Goal: Transaction & Acquisition: Purchase product/service

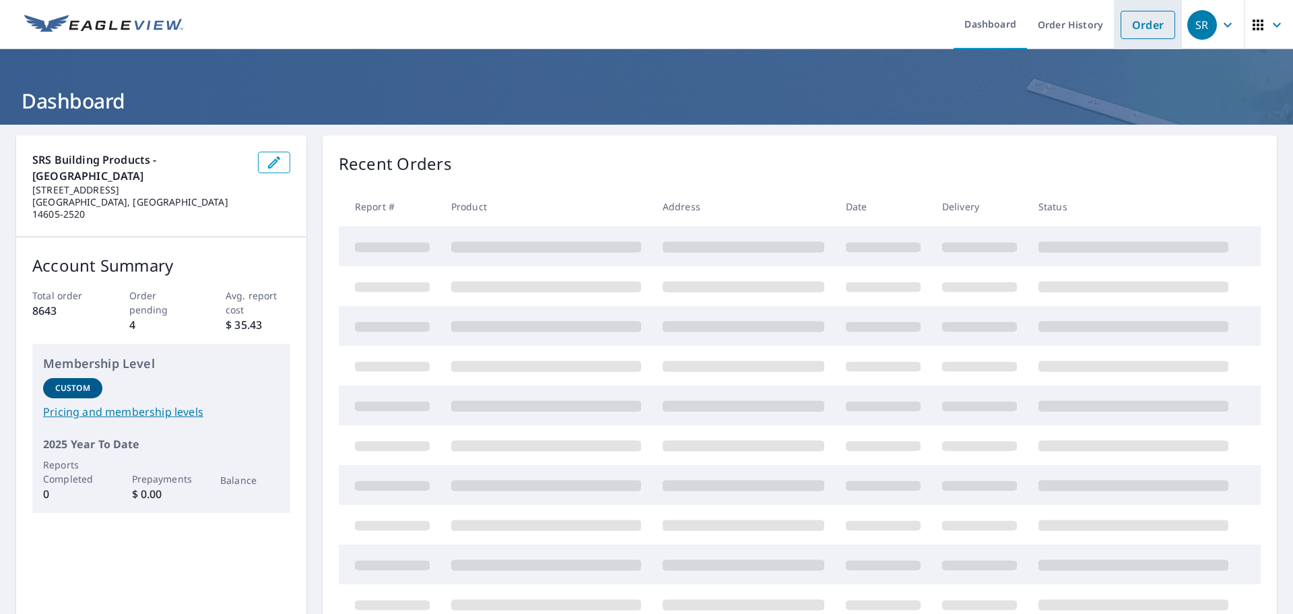
click at [1137, 22] on link "Order" at bounding box center [1148, 25] width 55 height 28
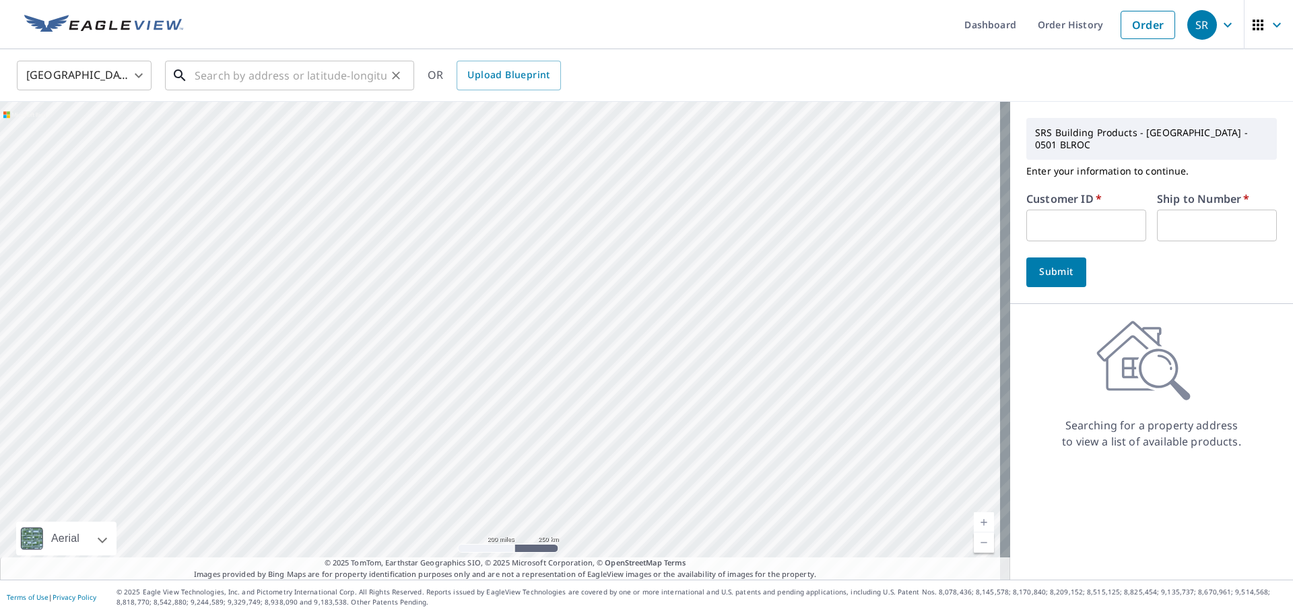
click at [304, 83] on input "text" at bounding box center [291, 76] width 192 height 38
click at [271, 65] on input "text" at bounding box center [291, 76] width 192 height 38
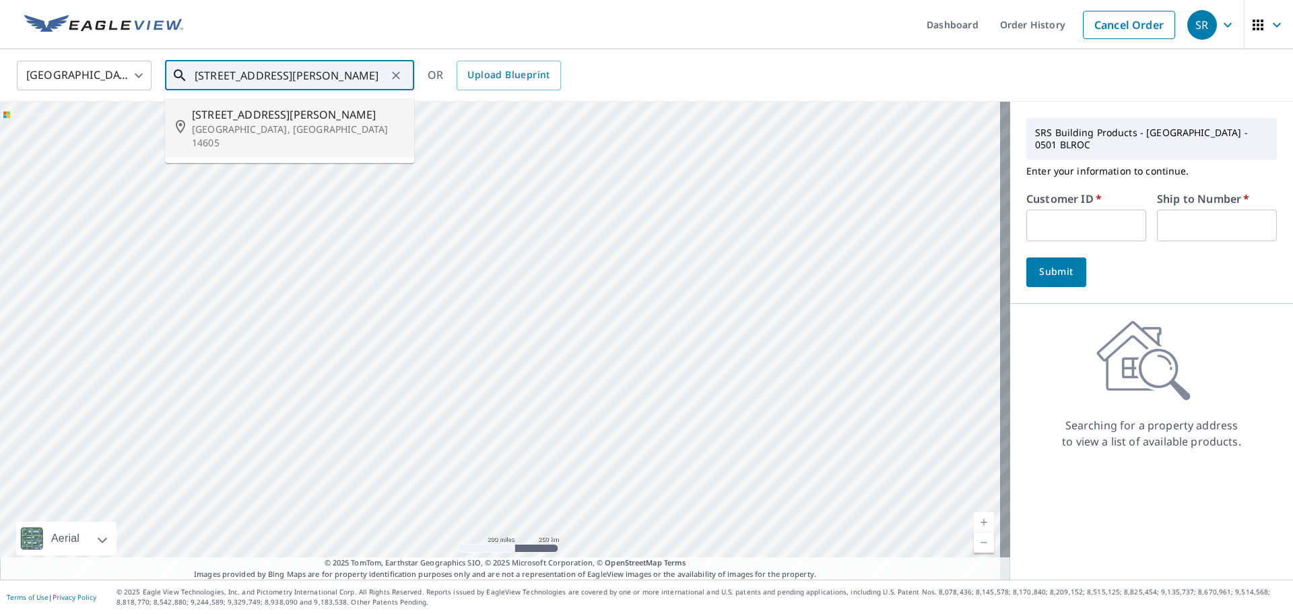
click at [242, 115] on span "[STREET_ADDRESS][PERSON_NAME]" at bounding box center [298, 114] width 212 height 16
type input "[STREET_ADDRESS][PERSON_NAME]"
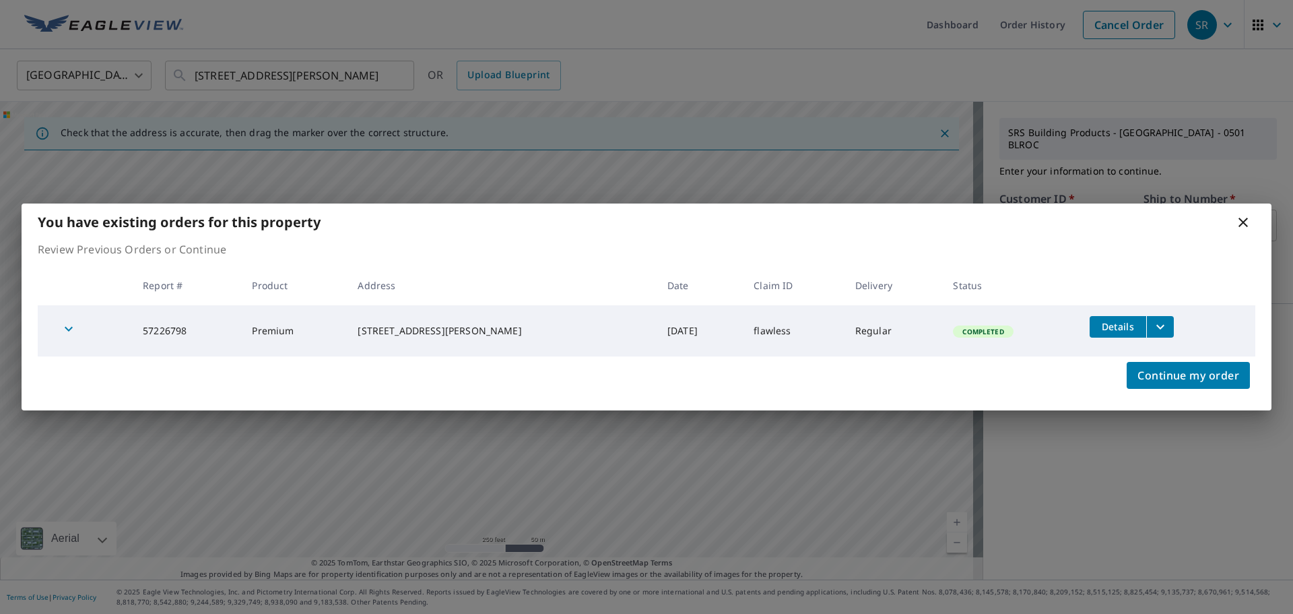
click at [1239, 218] on icon at bounding box center [1243, 222] width 9 height 9
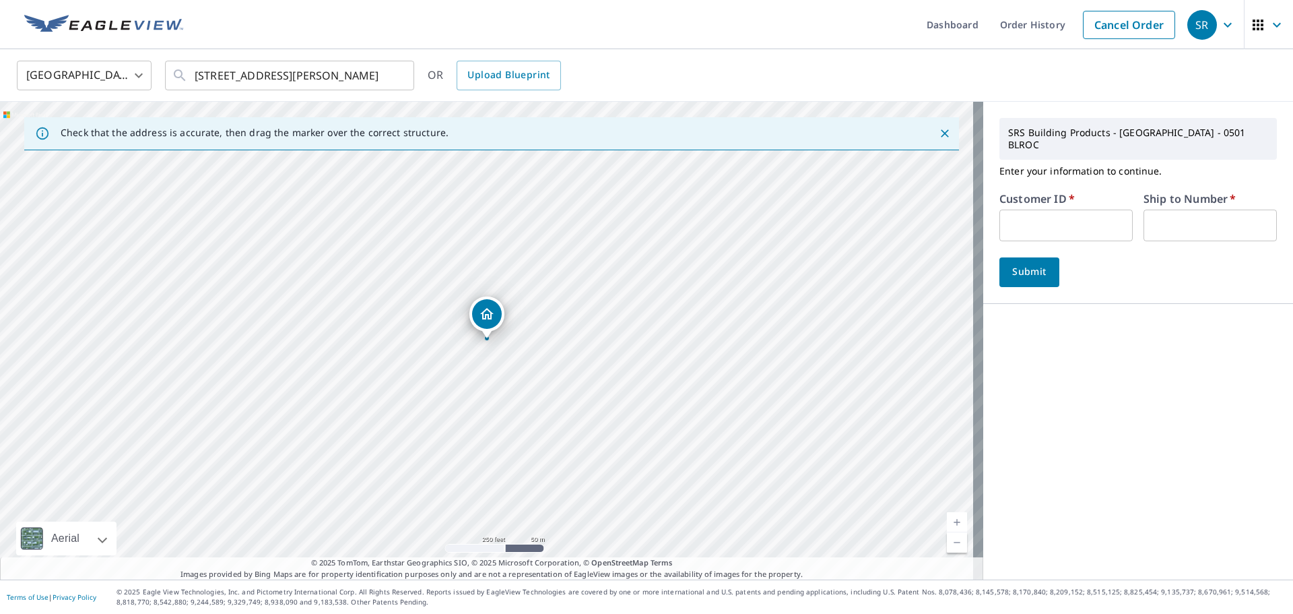
click at [1060, 210] on input "text" at bounding box center [1066, 225] width 133 height 32
type input "012475"
type input "01"
click at [1035, 263] on span "Submit" at bounding box center [1029, 271] width 38 height 17
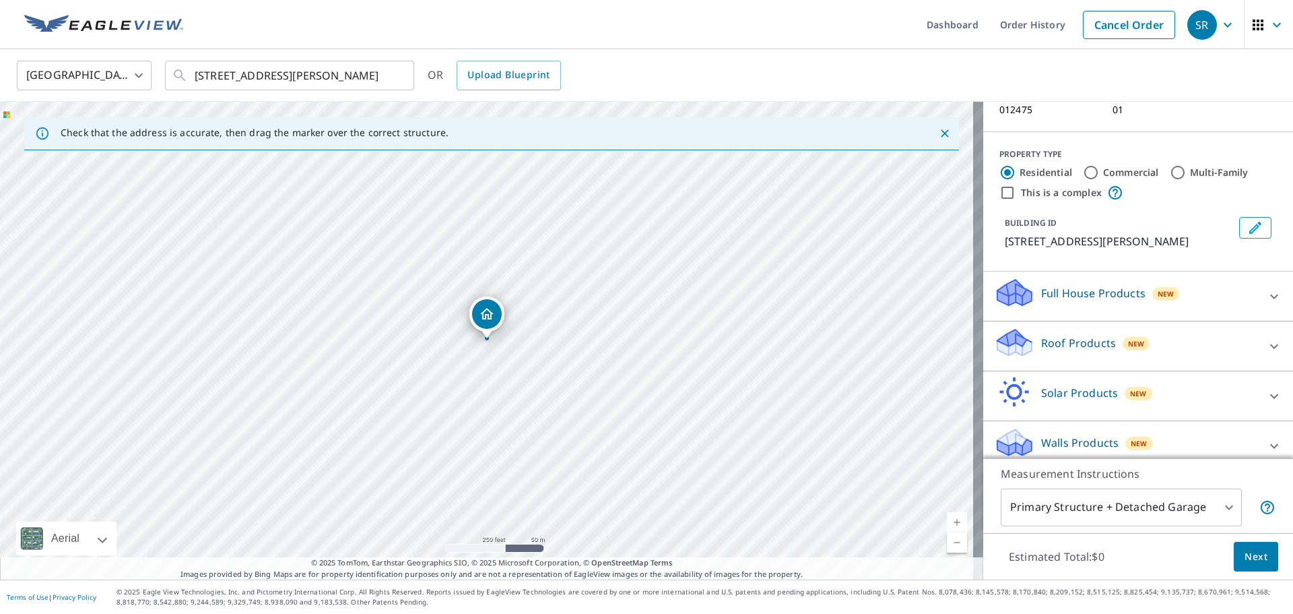
scroll to position [121, 0]
click at [1266, 337] on icon at bounding box center [1274, 345] width 16 height 16
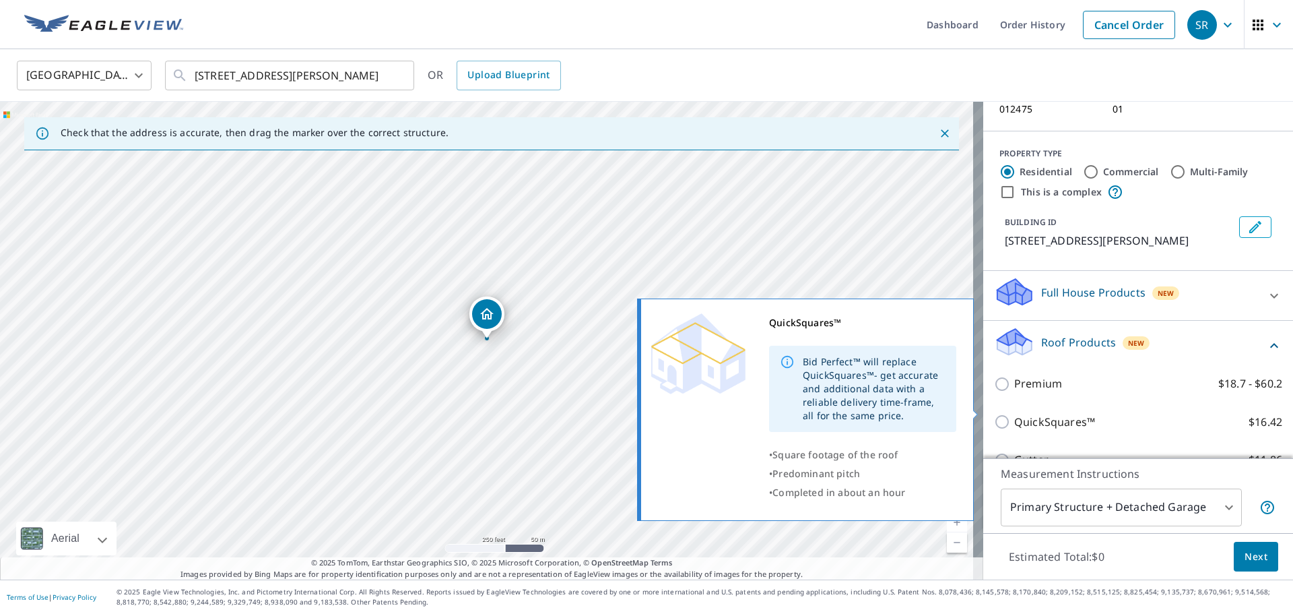
click at [1037, 414] on p "QuickSquares™" at bounding box center [1054, 422] width 81 height 17
click at [1014, 414] on input "QuickSquares™ $16.42" at bounding box center [1004, 422] width 20 height 16
checkbox input "true"
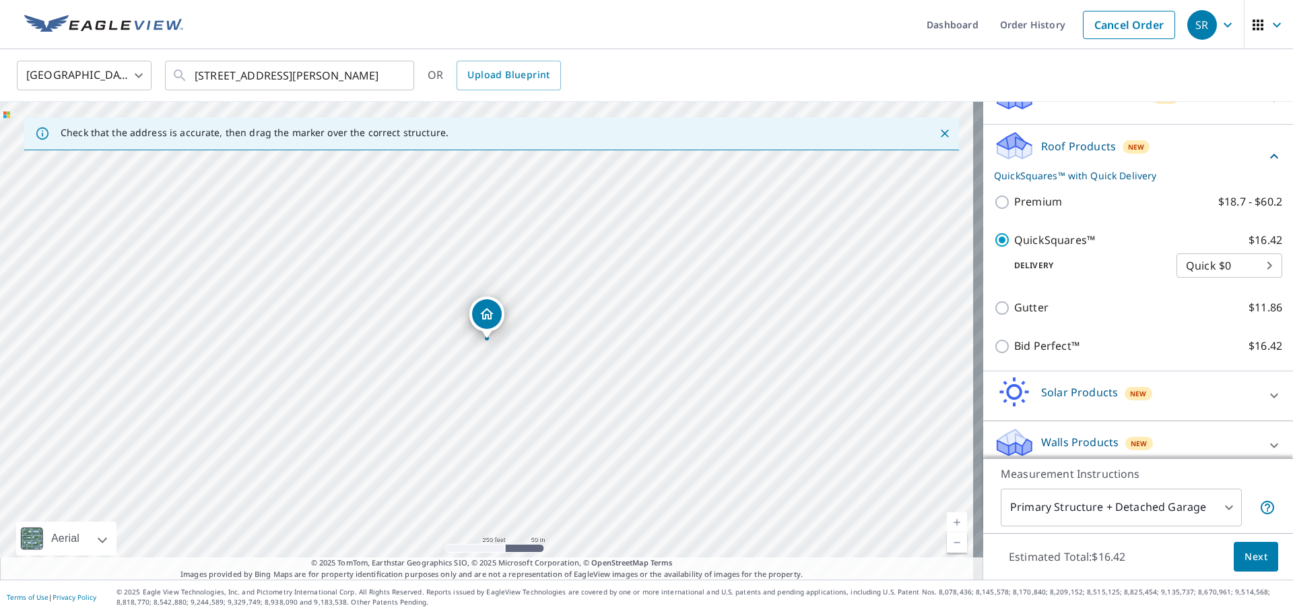
scroll to position [318, 0]
click at [1245, 559] on span "Next" at bounding box center [1256, 556] width 23 height 17
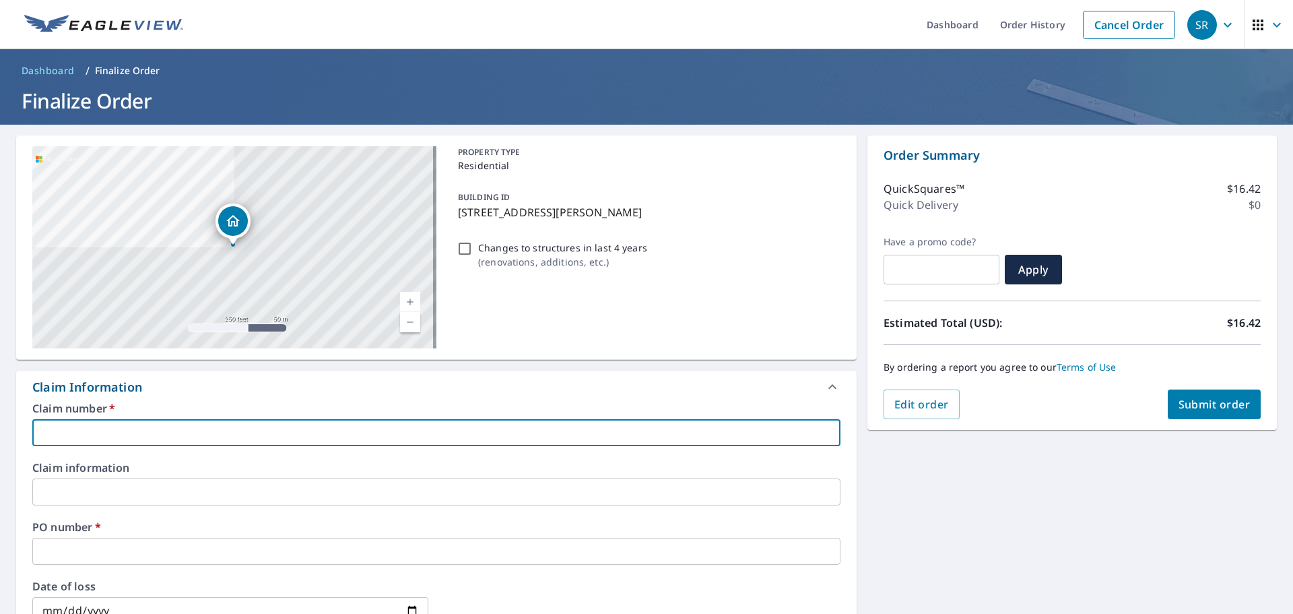
click at [96, 441] on input "text" at bounding box center [436, 432] width 808 height 27
type input "PHIL 509-4868"
checkbox input "true"
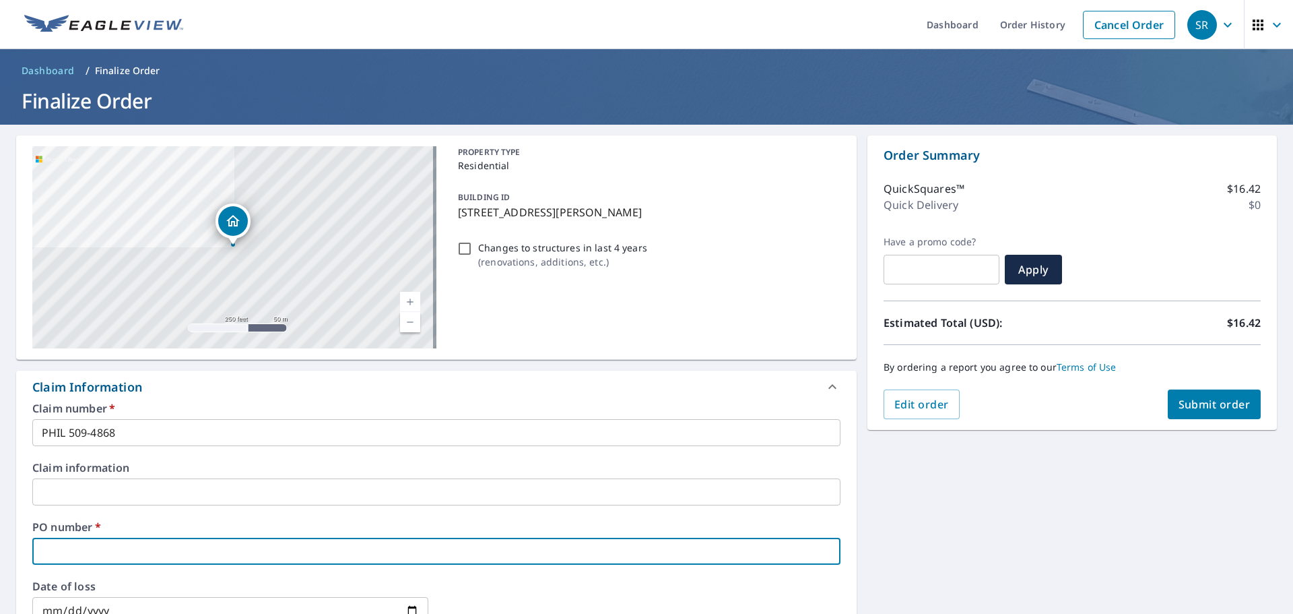
click at [117, 545] on input "text" at bounding box center [436, 551] width 808 height 27
type input "5"
checkbox input "true"
type input "59"
checkbox input "true"
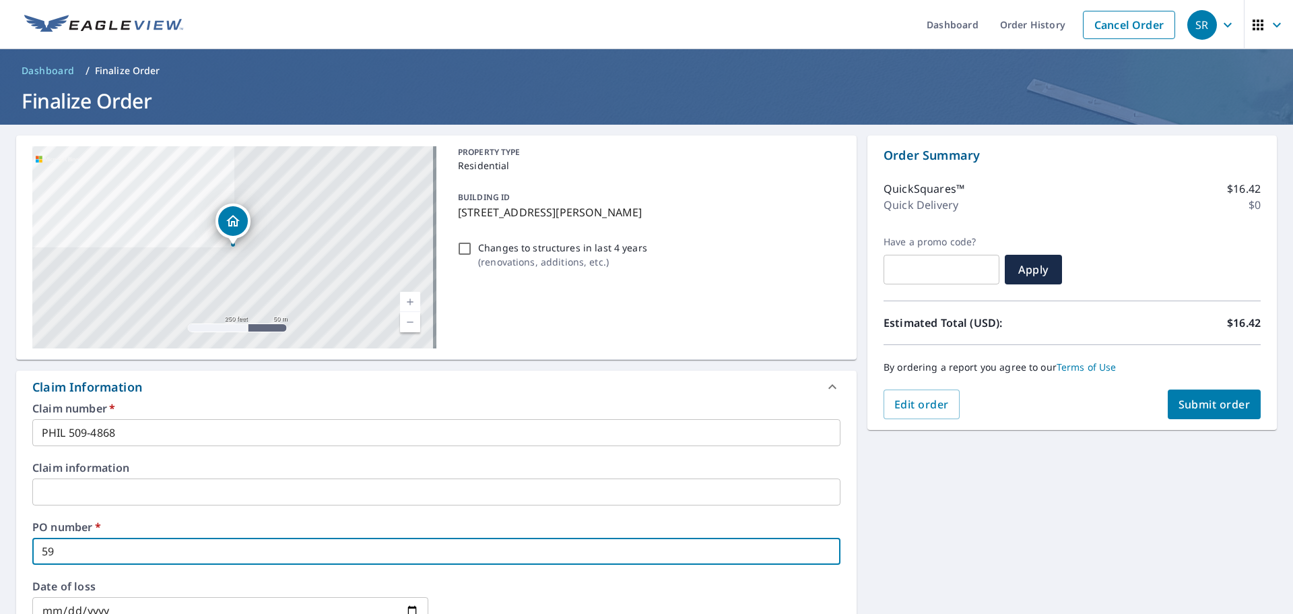
type input "59"
checkbox input "true"
type input "59 T"
checkbox input "true"
type input "59 TH"
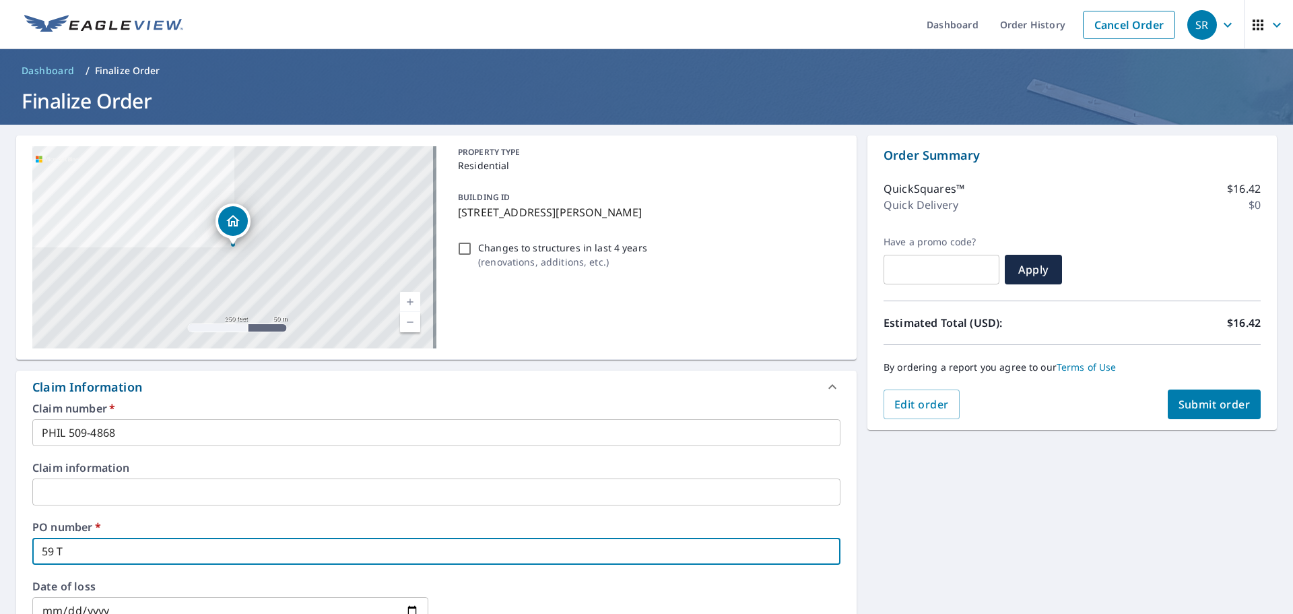
checkbox input "true"
type input "59 THO"
checkbox input "true"
type input "59 [PERSON_NAME]"
checkbox input "true"
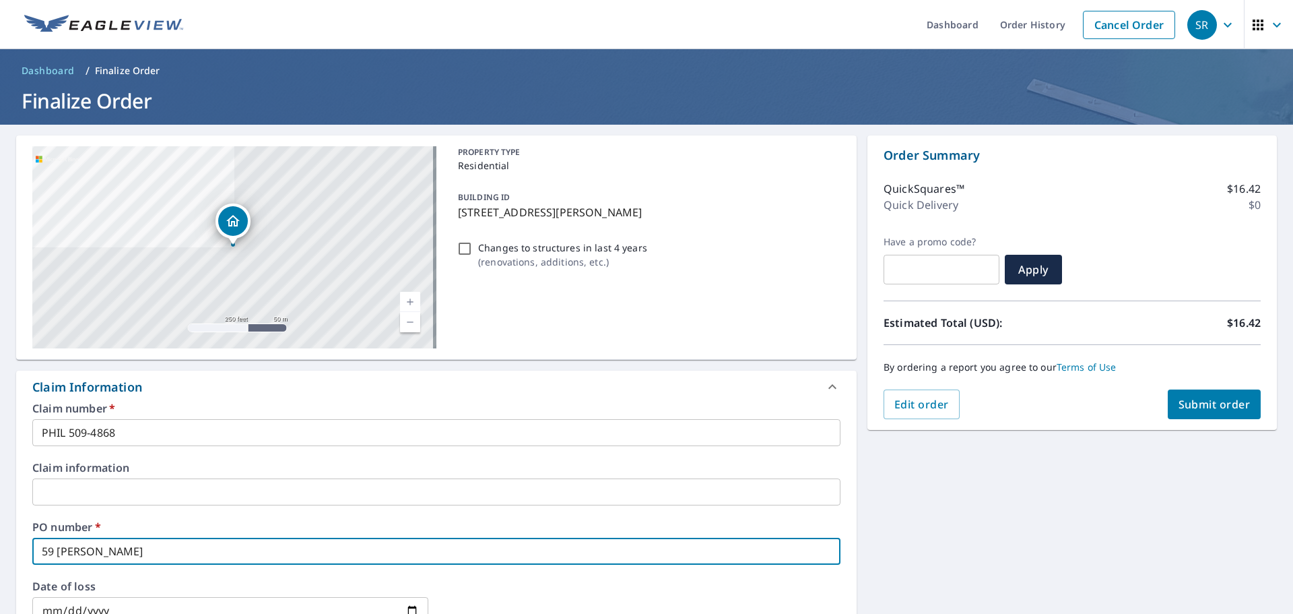
type input "59 [PERSON_NAME]"
checkbox input "true"
type input "59 [PERSON_NAME]"
checkbox input "true"
type input "59 [PERSON_NAME]"
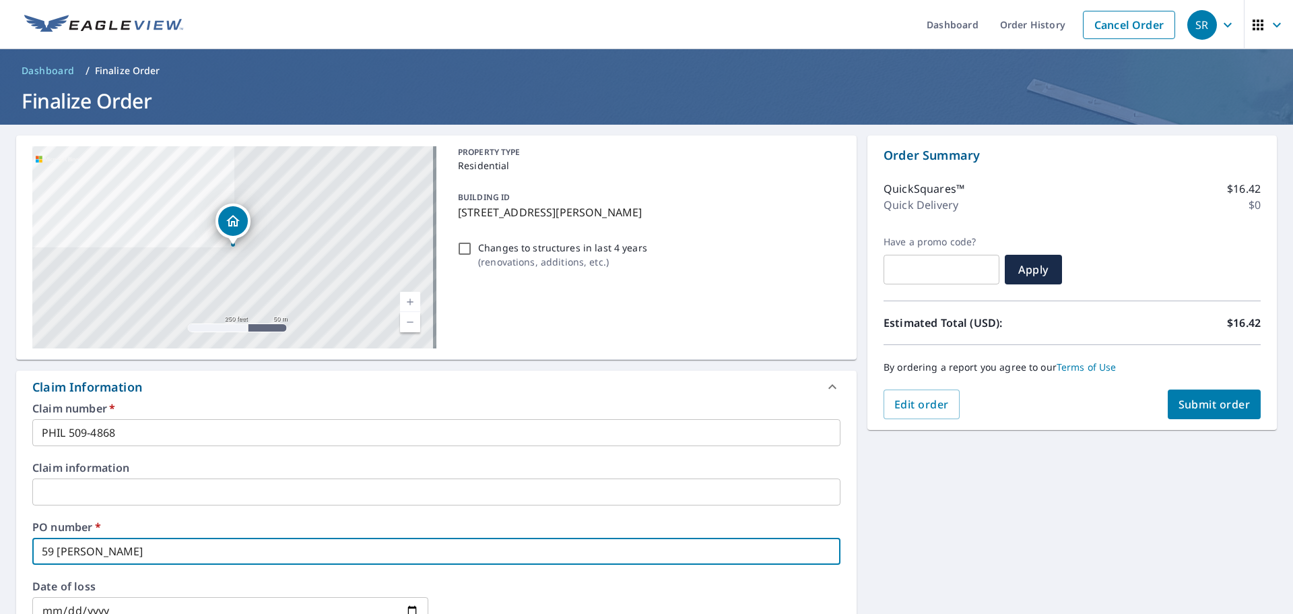
checkbox input "true"
type input "59 [PERSON_NAME]"
checkbox input "true"
type input "[STREET_ADDRESS][PERSON_NAME]"
checkbox input "true"
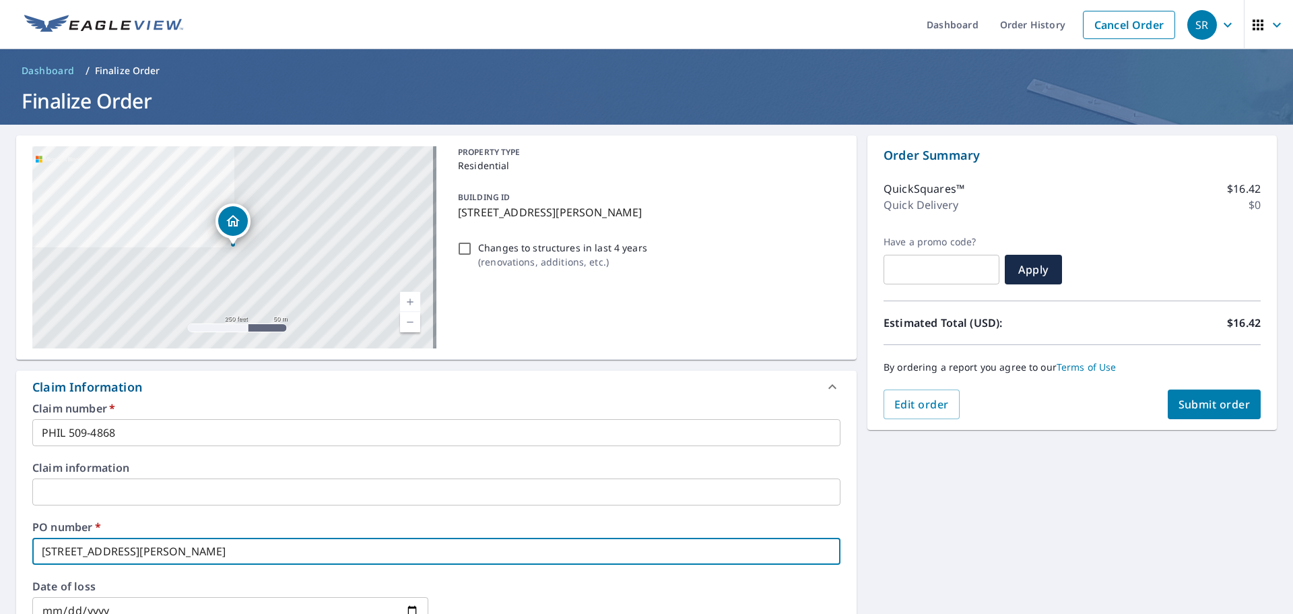
type input "[STREET_ADDRESS][PERSON_NAME]"
click at [1213, 399] on span "Submit order" at bounding box center [1215, 404] width 72 height 15
checkbox input "true"
